Goal: Transaction & Acquisition: Book appointment/travel/reservation

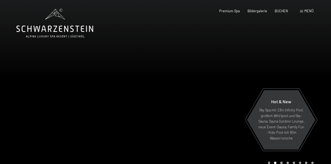
click at [305, 11] on span "Menü" at bounding box center [309, 11] width 9 height 4
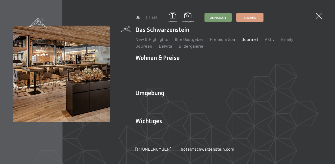
click at [244, 38] on link "Gourmet" at bounding box center [250, 38] width 17 height 5
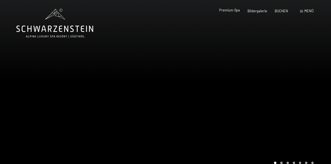
click at [225, 10] on span "Premium Spa" at bounding box center [229, 10] width 21 height 4
click at [281, 11] on span "BUCHEN" at bounding box center [281, 10] width 13 height 4
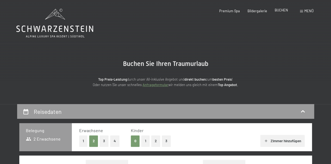
click at [285, 11] on span "BUCHEN" at bounding box center [281, 10] width 13 height 4
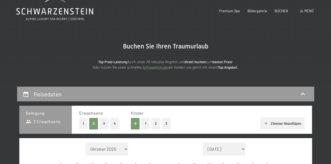
scroll to position [82, 0]
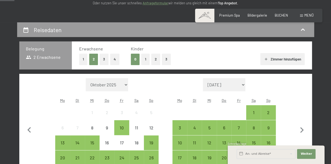
click at [225, 84] on select "November 2025 Dezember 2025 Januar 2026 Februar 2026 März 2026 April 2026 Mai 2…" at bounding box center [224, 84] width 42 height 13
select select "2025-11-01"
select select "2025-12-01"
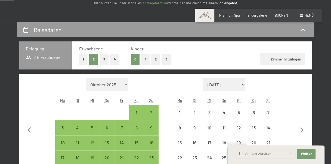
select select "2025-11-01"
select select "2025-12-01"
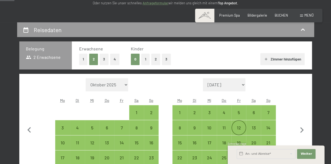
click at [239, 129] on div "12" at bounding box center [239, 132] width 14 height 14
select select "2025-11-01"
select select "2025-12-01"
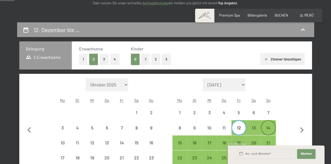
click at [268, 130] on div "14" at bounding box center [269, 132] width 14 height 14
select select "2025-11-01"
select select "2025-12-01"
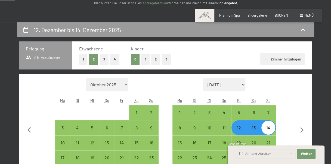
click at [241, 83] on select "November 2025 Dezember 2025 Januar 2026 Februar 2026 März 2026 April 2026 Mai 2…" at bounding box center [224, 84] width 42 height 13
select select "2025-12-01"
select select "2026-01-01"
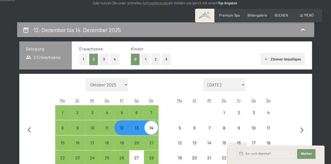
select select "2025-12-01"
select select "2026-01-01"
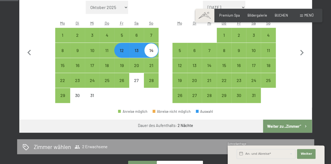
scroll to position [163, 0]
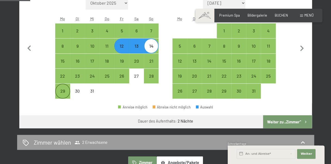
click at [63, 91] on div "29" at bounding box center [63, 96] width 14 height 14
select select "2025-12-01"
select select "2026-01-01"
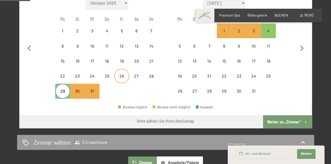
click at [121, 73] on div "26" at bounding box center [122, 76] width 14 height 14
select select "2025-12-01"
select select "2026-01-01"
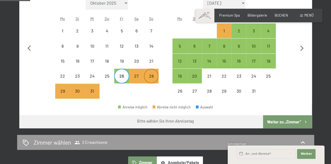
click at [150, 72] on div "28" at bounding box center [152, 76] width 14 height 14
select select "2025-12-01"
select select "2026-01-01"
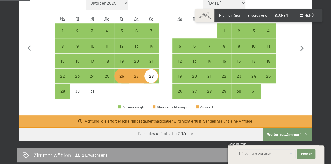
click at [126, 92] on div at bounding box center [121, 91] width 15 height 15
click at [127, 76] on div "26" at bounding box center [122, 81] width 14 height 14
select select "2025-12-01"
select select "2026-01-01"
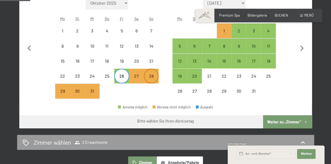
click at [152, 75] on div "28" at bounding box center [152, 81] width 14 height 14
select select "[DATE]"
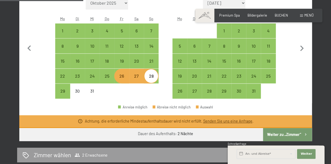
scroll to position [82, 0]
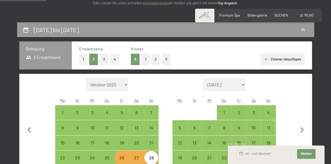
click at [124, 84] on select "Oktober 2025 November 2025 Dezember 2025 Januar 2026 Februar 2026 März 2026 Apr…" at bounding box center [107, 84] width 42 height 13
click at [168, 109] on div "Monat/Jahr Oktober 2025 [DATE] Dezember 2025 Januar 2026 Februar 2026 März 2026…" at bounding box center [165, 129] width 275 height 102
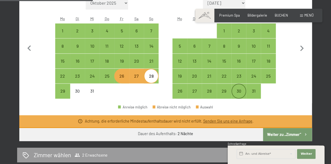
click at [236, 90] on div "30" at bounding box center [239, 96] width 14 height 14
select select "[DATE]"
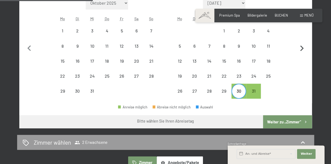
click at [304, 45] on icon "button" at bounding box center [301, 48] width 11 height 11
select select "[DATE]"
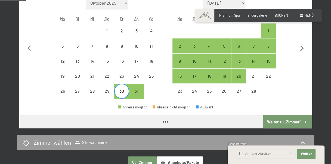
scroll to position [82, 0]
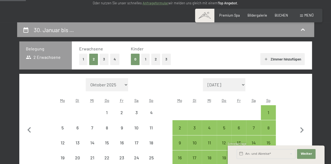
select select "[DATE]"
click at [268, 112] on div "1" at bounding box center [269, 117] width 14 height 14
select select "[DATE]"
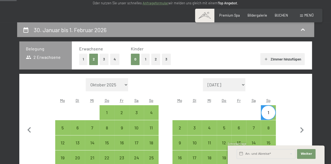
click at [222, 88] on select "November 2025 Dezember 2025 Januar 2026 Februar 2026 März 2026 April 2026 Mai 2…" at bounding box center [224, 84] width 42 height 13
select select "[DATE]"
select select "2026-03-01"
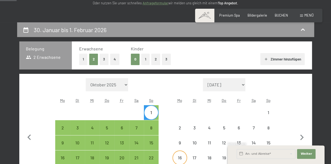
select select "[DATE]"
select select "2026-03-01"
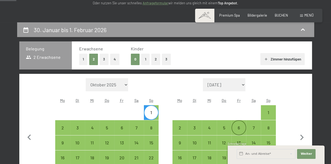
click at [238, 127] on div "6" at bounding box center [239, 132] width 14 height 14
select select "[DATE]"
select select "2026-03-01"
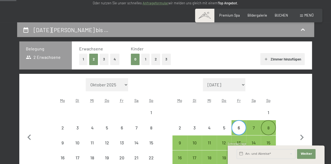
click at [269, 126] on div "8" at bounding box center [269, 132] width 14 height 14
select select "[DATE]"
select select "2026-03-01"
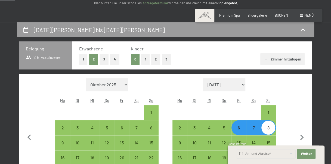
click at [112, 85] on select "Oktober 2025 November 2025 Dezember 2025 Januar 2026 Februar 2026 März 2026 Apr…" at bounding box center [107, 84] width 42 height 13
select select "[DATE]"
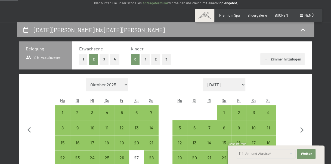
scroll to position [163, 0]
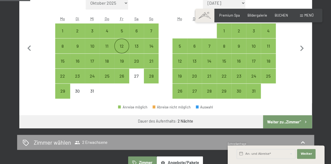
click at [123, 46] on div "12" at bounding box center [122, 51] width 14 height 14
select select "[DATE]"
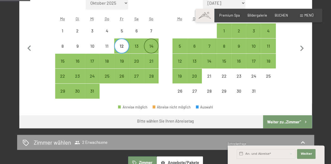
click at [145, 46] on div "14" at bounding box center [152, 51] width 14 height 14
select select "[DATE]"
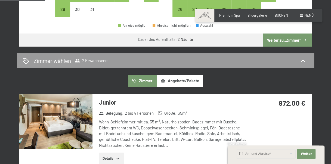
scroll to position [327, 0]
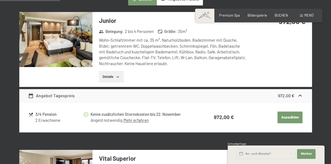
click at [115, 75] on button "Details" at bounding box center [111, 77] width 25 height 12
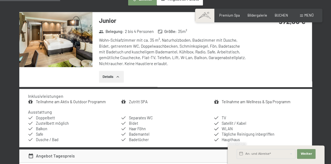
click at [235, 102] on link "Teilnahme am Wellness & Spa Programm" at bounding box center [256, 101] width 69 height 5
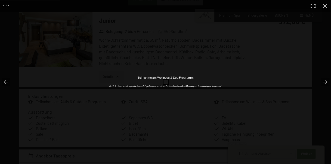
click at [180, 78] on div "Teilnahme am Wellness & Spa Programm" at bounding box center [166, 77] width 56 height 5
click at [325, 82] on button "button" at bounding box center [321, 81] width 19 height 27
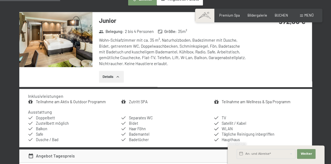
click at [0, 0] on button "button" at bounding box center [0, 0] width 0 height 0
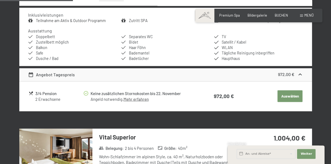
scroll to position [408, 0]
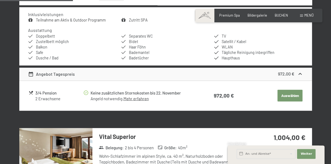
click at [289, 95] on button "Auswählen" at bounding box center [290, 96] width 25 height 12
select select "[DATE]"
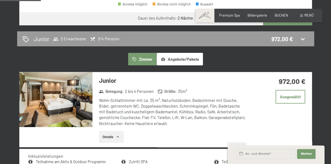
scroll to position [267, 0]
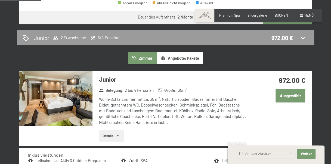
click at [289, 96] on button "Ausgewählt" at bounding box center [291, 96] width 30 height 14
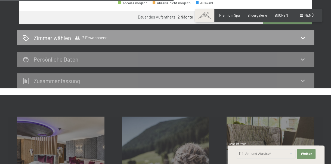
scroll to position [349, 0]
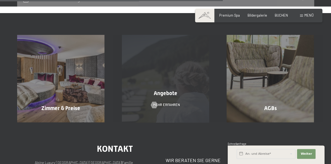
click at [148, 93] on div "Angebote" at bounding box center [165, 93] width 105 height 8
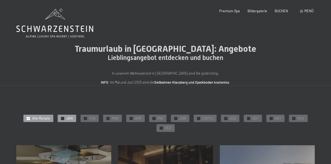
click at [68, 119] on div "✓ JAN" at bounding box center [67, 119] width 19 height 8
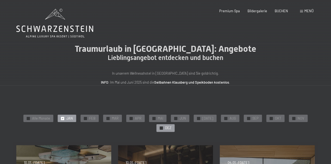
click at [162, 128] on div at bounding box center [161, 127] width 3 height 3
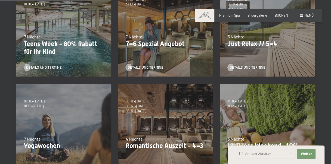
scroll to position [245, 0]
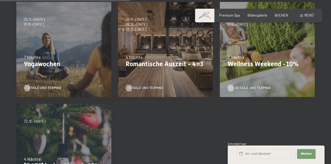
click at [243, 87] on span "Details und Termine" at bounding box center [253, 87] width 36 height 5
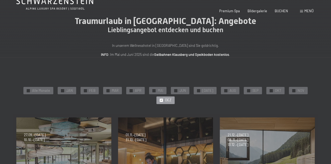
scroll to position [0, 0]
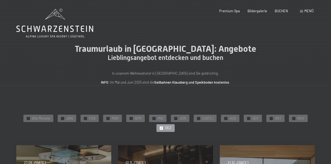
click at [77, 28] on icon at bounding box center [54, 23] width 77 height 29
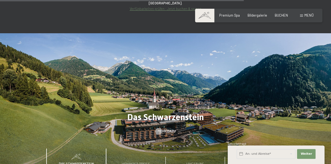
scroll to position [1796, 0]
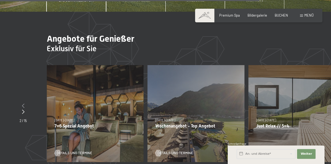
click at [22, 103] on icon at bounding box center [23, 105] width 2 height 4
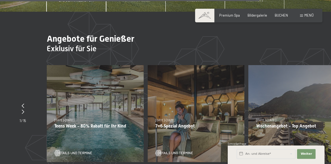
click at [268, 150] on span "Details und Termine" at bounding box center [282, 152] width 36 height 5
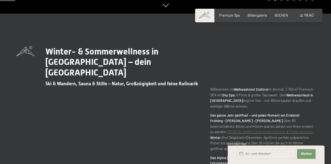
scroll to position [82, 0]
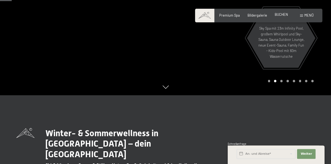
click at [282, 17] on div "BUCHEN" at bounding box center [281, 14] width 13 height 5
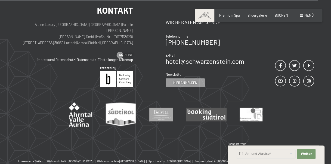
scroll to position [1665, 0]
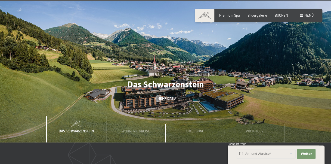
click at [140, 99] on span "Einwilligung Marketing*" at bounding box center [135, 97] width 45 height 5
click at [110, 99] on input "Einwilligung Marketing*" at bounding box center [107, 97] width 5 height 5
click at [140, 99] on span "Einwilligung Marketing*" at bounding box center [135, 97] width 45 height 5
click at [110, 99] on input "Einwilligung Marketing*" at bounding box center [107, 97] width 5 height 5
click at [133, 99] on span "Einwilligung Marketing*" at bounding box center [135, 97] width 45 height 5
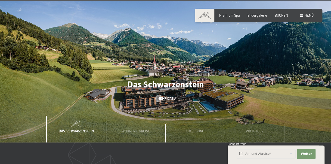
click at [110, 99] on input "Einwilligung Marketing*" at bounding box center [107, 97] width 5 height 5
checkbox input "false"
click at [135, 129] on span "Wohnen & Preise" at bounding box center [136, 131] width 28 height 4
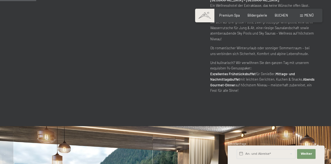
scroll to position [0, 0]
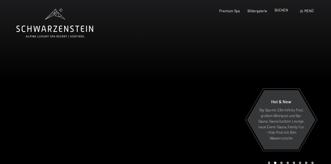
click at [282, 11] on span "BUCHEN" at bounding box center [281, 10] width 13 height 4
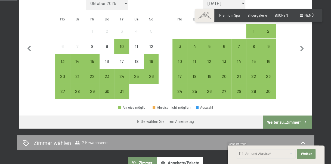
scroll to position [163, 0]
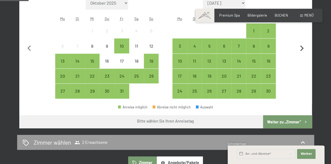
click at [302, 48] on icon "button" at bounding box center [302, 48] width 4 height 6
select select "[DATE]"
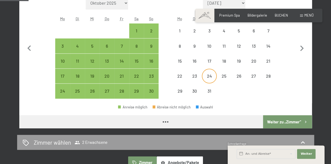
select select "[DATE]"
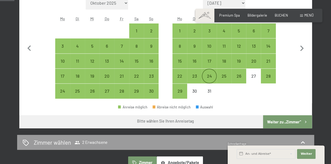
scroll to position [82, 0]
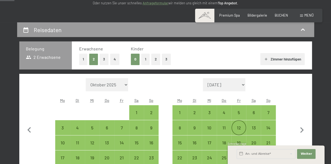
click at [239, 128] on div "12" at bounding box center [239, 132] width 14 height 14
select select "[DATE]"
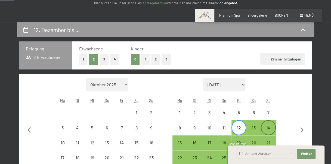
click at [267, 124] on div "14" at bounding box center [269, 128] width 14 height 14
select select "[DATE]"
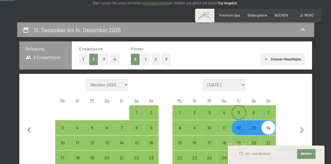
click at [237, 110] on div "5" at bounding box center [239, 117] width 14 height 14
select select "[DATE]"
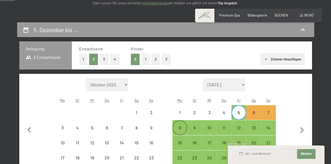
click at [181, 124] on div "8" at bounding box center [180, 128] width 14 height 14
select select "[DATE]"
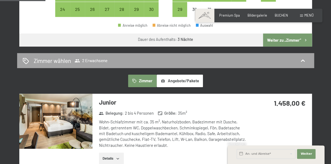
scroll to position [163, 0]
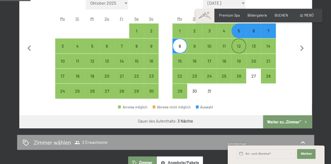
click at [243, 47] on div "12" at bounding box center [239, 51] width 14 height 14
select select "[DATE]"
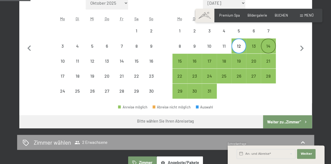
click at [269, 44] on div "14" at bounding box center [269, 51] width 14 height 14
select select "[DATE]"
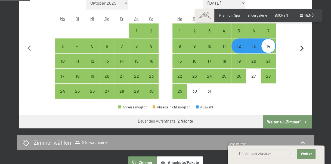
click at [303, 47] on icon "button" at bounding box center [301, 48] width 11 height 11
select select "[DATE]"
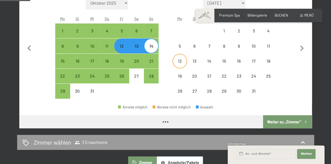
scroll to position [82, 0]
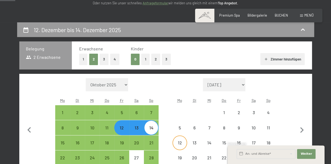
select select "[DATE]"
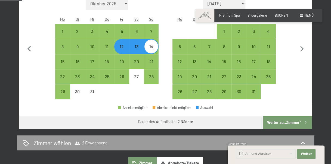
scroll to position [163, 0]
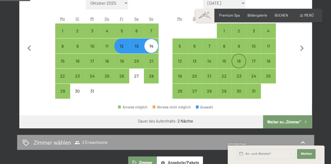
click at [238, 61] on div "16" at bounding box center [239, 66] width 14 height 14
select select "[DATE]"
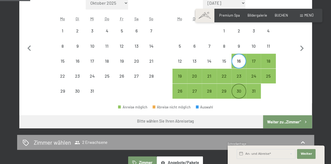
click at [239, 89] on div "30" at bounding box center [239, 96] width 14 height 14
select select "[DATE]"
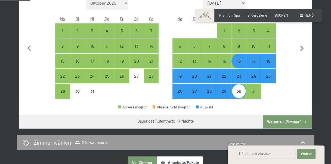
click at [269, 92] on div at bounding box center [268, 91] width 15 height 15
click at [241, 92] on div "30" at bounding box center [239, 96] width 14 height 14
select select "[DATE]"
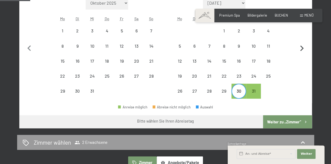
click at [304, 48] on icon "button" at bounding box center [301, 48] width 11 height 11
select select "[DATE]"
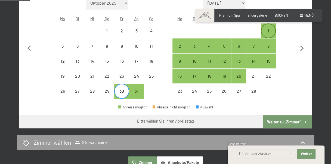
click at [266, 27] on div "1" at bounding box center [269, 31] width 14 height 14
select select "[DATE]"
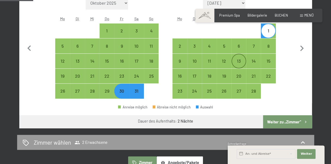
click at [240, 60] on div "13" at bounding box center [239, 66] width 14 height 14
select select "[DATE]"
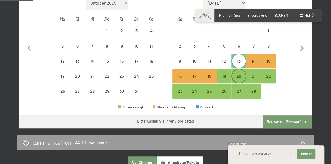
click at [244, 75] on div "20" at bounding box center [239, 81] width 14 height 14
select select "[DATE]"
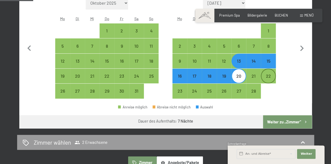
click at [272, 74] on div "22" at bounding box center [269, 81] width 14 height 14
select select "[DATE]"
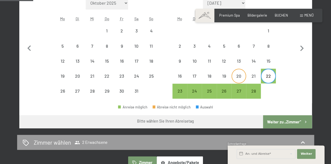
click at [240, 77] on div "20" at bounding box center [239, 81] width 14 height 14
select select "[DATE]"
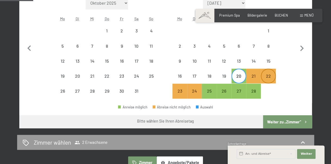
click at [273, 76] on div "22" at bounding box center [269, 81] width 14 height 14
select select "[DATE]"
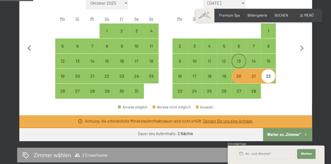
click at [238, 61] on div "13" at bounding box center [239, 66] width 14 height 14
select select "[DATE]"
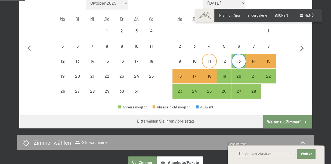
scroll to position [82, 0]
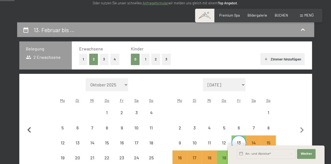
click at [31, 130] on icon "button" at bounding box center [29, 129] width 11 height 11
select select "[DATE]"
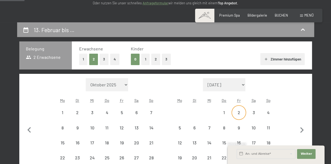
scroll to position [163, 0]
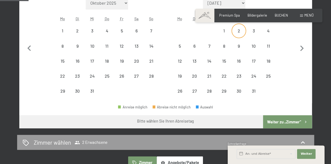
click at [239, 29] on div "2" at bounding box center [239, 36] width 14 height 14
select select "[DATE]"
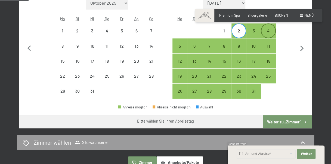
click at [269, 33] on div "4" at bounding box center [269, 36] width 14 height 14
select select "[DATE]"
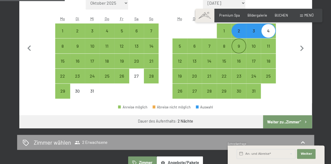
click at [234, 47] on div "9" at bounding box center [239, 51] width 14 height 14
select select "[DATE]"
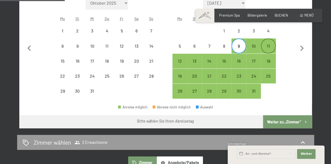
click at [269, 47] on div "11" at bounding box center [269, 51] width 14 height 14
select select "[DATE]"
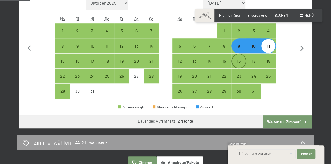
click at [236, 62] on div "16" at bounding box center [239, 66] width 14 height 14
select select "[DATE]"
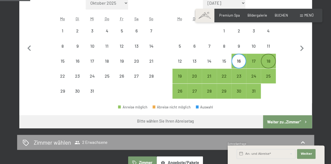
click at [268, 60] on div "18" at bounding box center [269, 66] width 14 height 14
select select "[DATE]"
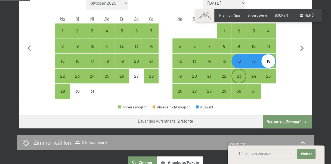
click at [236, 73] on div "23" at bounding box center [239, 76] width 14 height 14
select select "[DATE]"
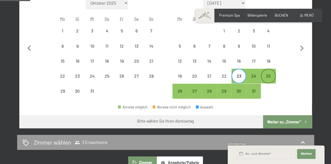
click at [271, 75] on div "25" at bounding box center [269, 81] width 14 height 14
select select "[DATE]"
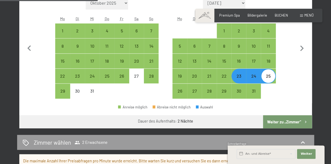
click at [238, 76] on div "23" at bounding box center [239, 81] width 14 height 14
select select "[DATE]"
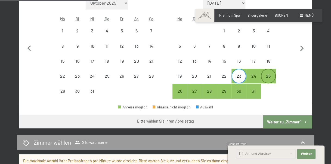
click at [270, 75] on div "25" at bounding box center [269, 81] width 14 height 14
select select "[DATE]"
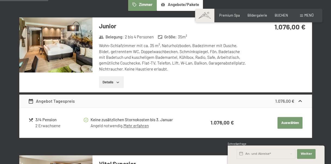
scroll to position [327, 0]
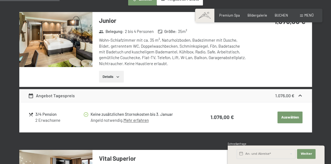
click at [108, 76] on button "Details" at bounding box center [111, 77] width 25 height 12
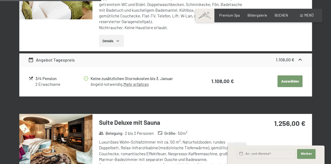
scroll to position [653, 0]
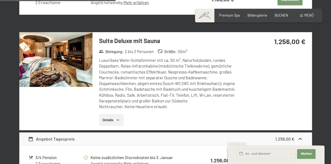
click at [109, 120] on button "Details" at bounding box center [111, 120] width 25 height 12
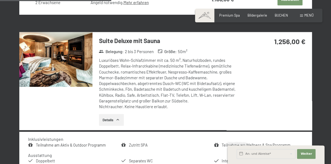
click at [47, 63] on img at bounding box center [55, 59] width 73 height 55
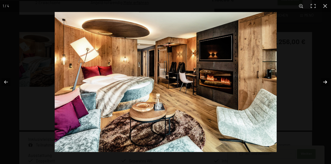
click at [327, 81] on button "button" at bounding box center [321, 81] width 19 height 27
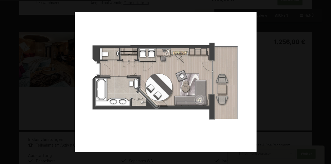
click at [327, 81] on button "button" at bounding box center [321, 81] width 19 height 27
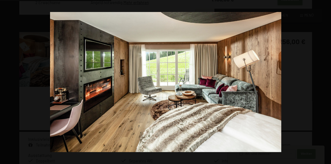
click at [327, 81] on button "button" at bounding box center [321, 81] width 19 height 27
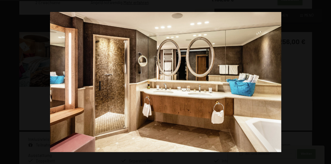
click at [327, 81] on button "button" at bounding box center [321, 81] width 19 height 27
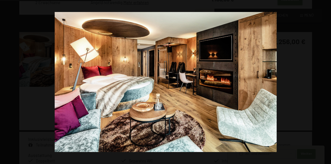
click at [327, 81] on button "button" at bounding box center [321, 81] width 19 height 27
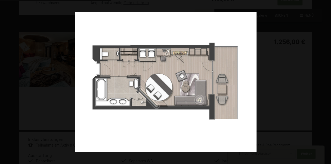
click at [327, 81] on button "button" at bounding box center [321, 81] width 19 height 27
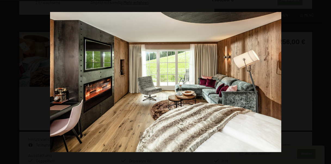
click at [327, 81] on button "button" at bounding box center [321, 81] width 19 height 27
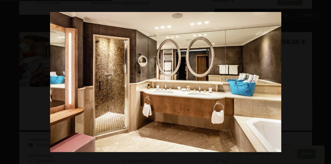
click at [327, 81] on button "button" at bounding box center [321, 81] width 19 height 27
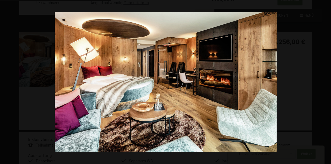
click at [327, 81] on button "button" at bounding box center [321, 81] width 19 height 27
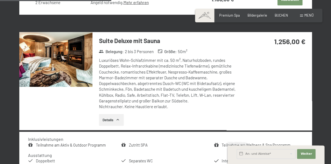
click at [0, 0] on button "button" at bounding box center [0, 0] width 0 height 0
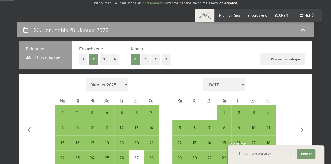
scroll to position [163, 0]
